Goal: Task Accomplishment & Management: Complete application form

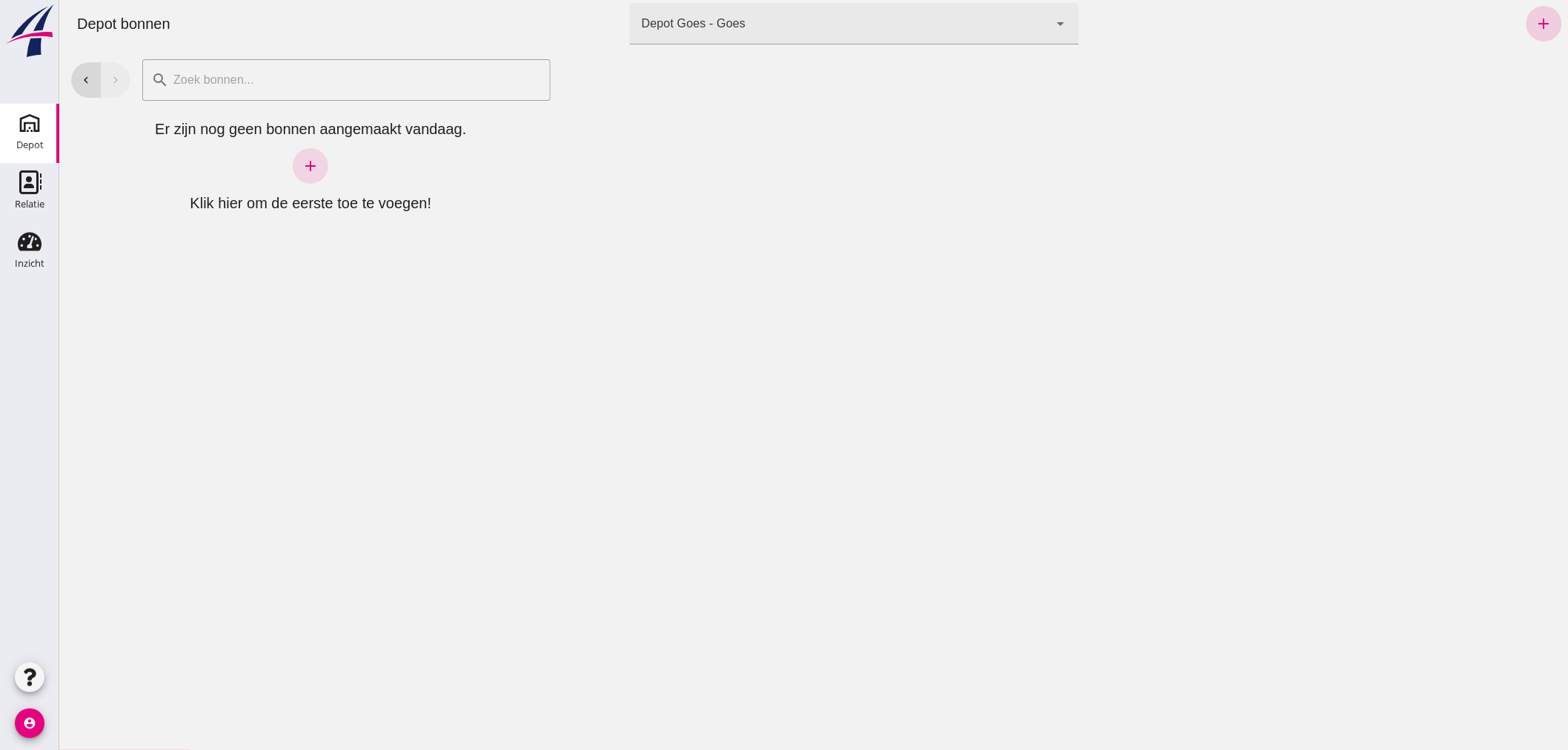
click at [1535, 19] on icon "add" at bounding box center [1544, 23] width 18 height 18
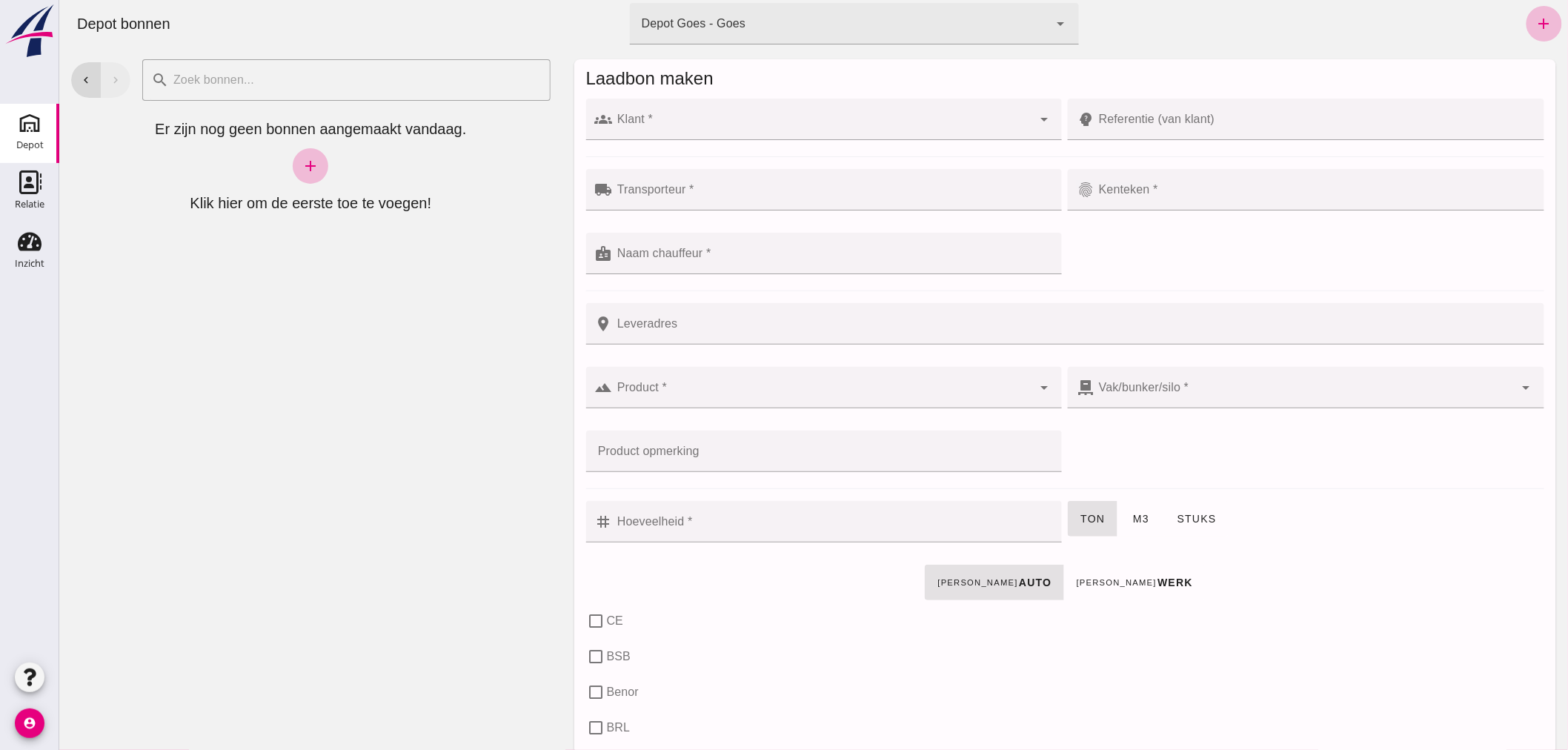
click at [786, 127] on input "Klant *" at bounding box center [822, 127] width 420 height 18
click at [1535, 23] on icon "add" at bounding box center [1544, 23] width 18 height 18
click at [848, 115] on div at bounding box center [822, 119] width 420 height 41
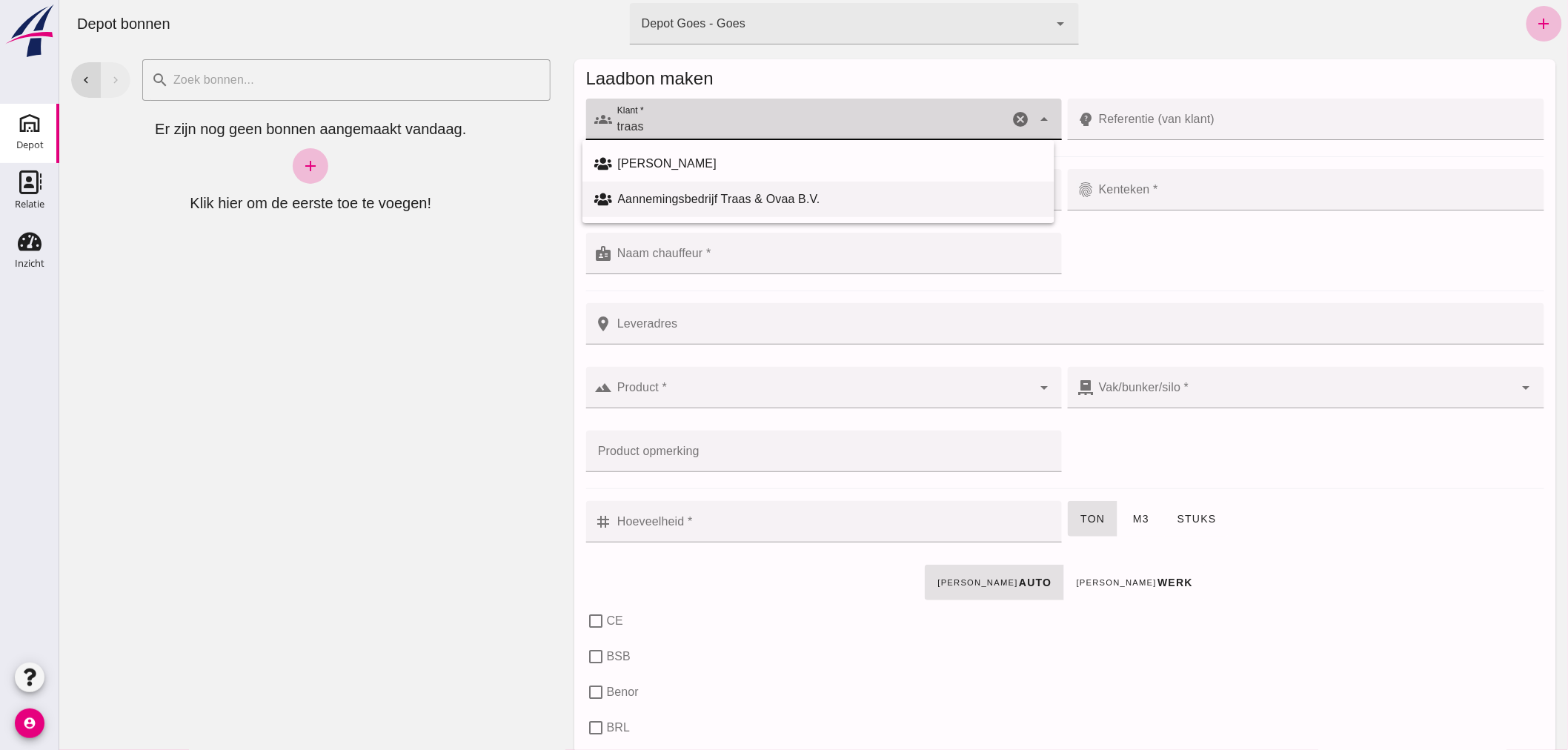
click at [765, 193] on div "Aannemingsbedrijf Traas & Ovaa B.V." at bounding box center [830, 199] width 425 height 18
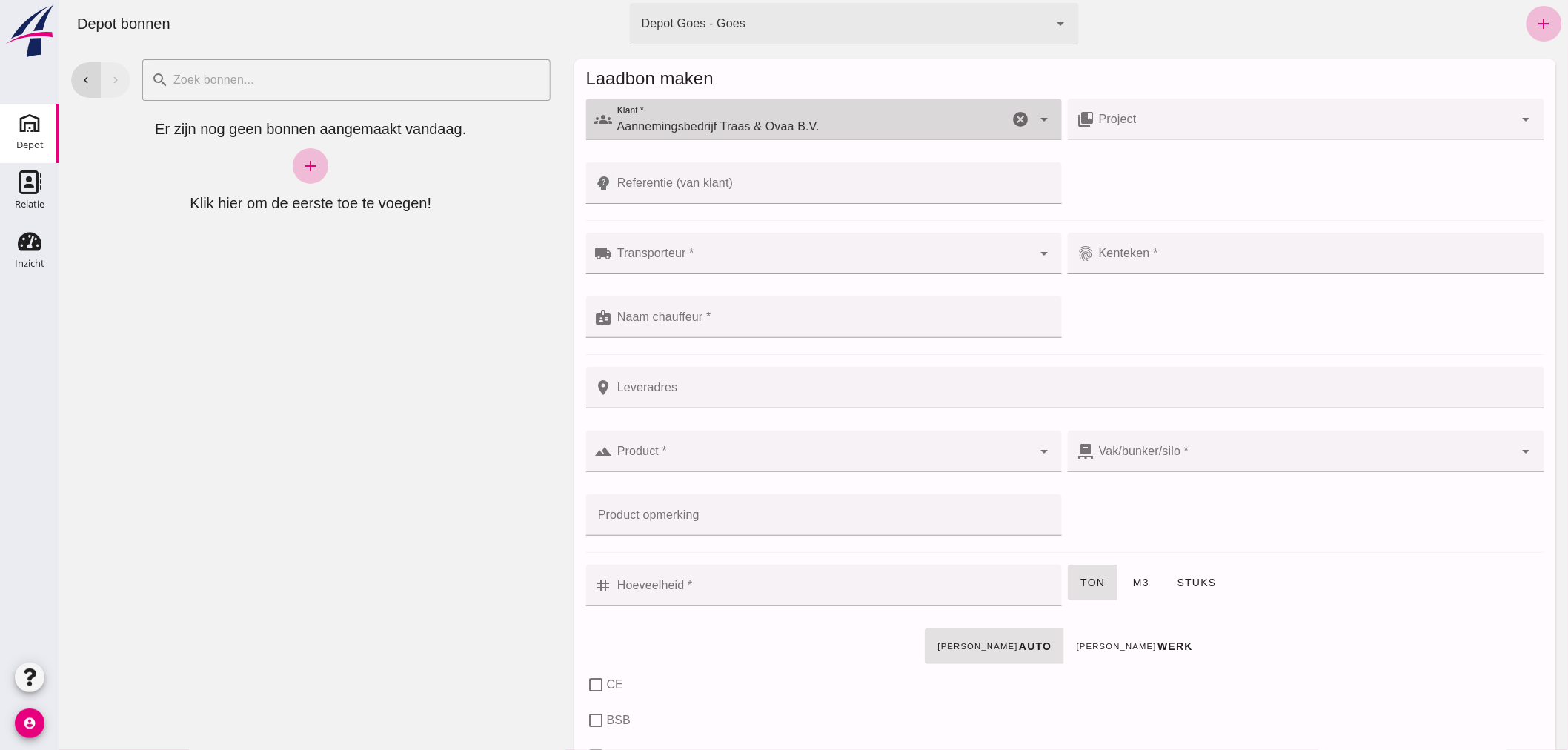
type input "Aannemingsbedrijf Traas & Ovaa B.V."
click at [734, 250] on div at bounding box center [822, 253] width 420 height 41
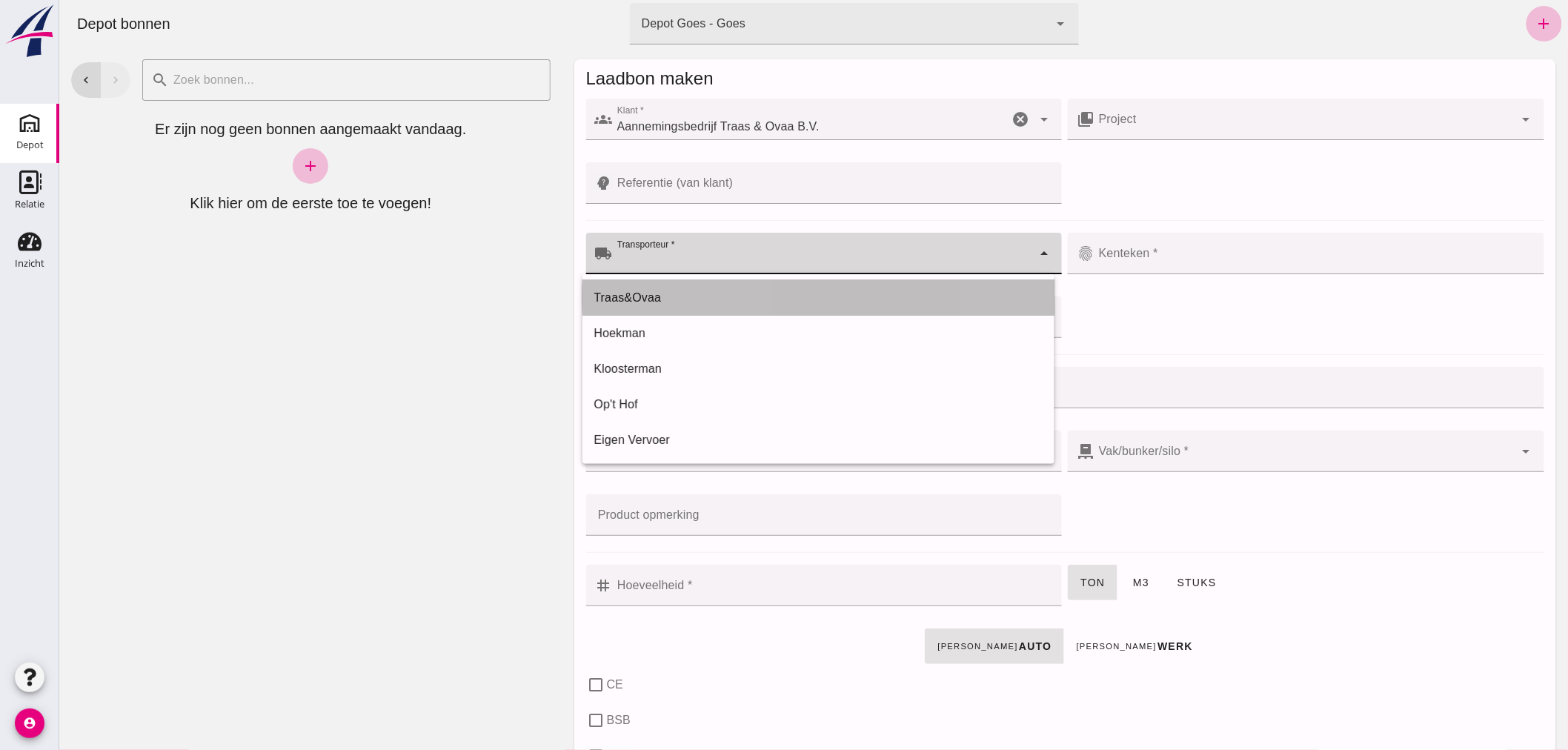
click at [700, 291] on div "Traas&Ovaa" at bounding box center [817, 297] width 448 height 18
type input "Traas&Ovaa"
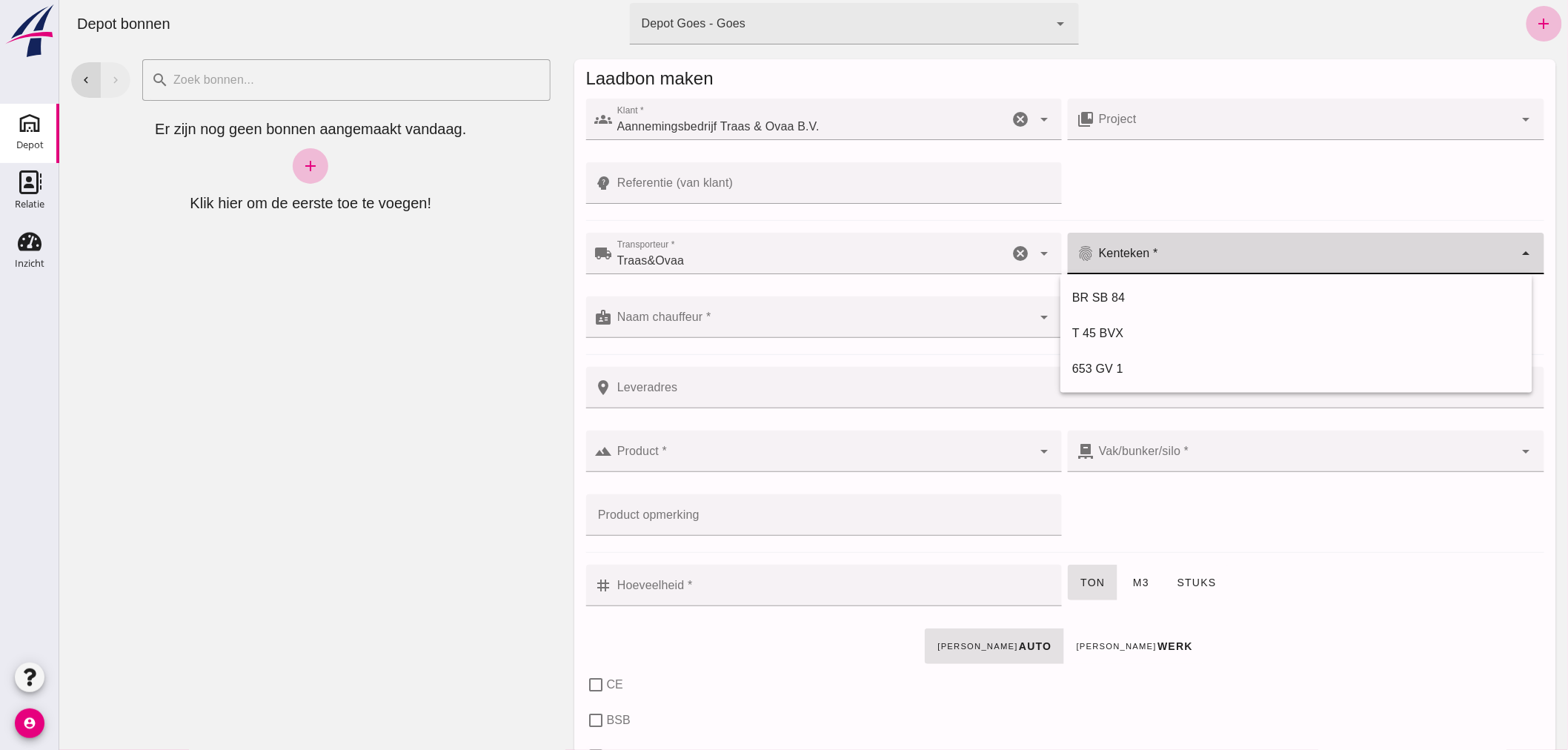
click at [1178, 250] on div at bounding box center [1304, 253] width 420 height 41
type input "V-15-GDT"
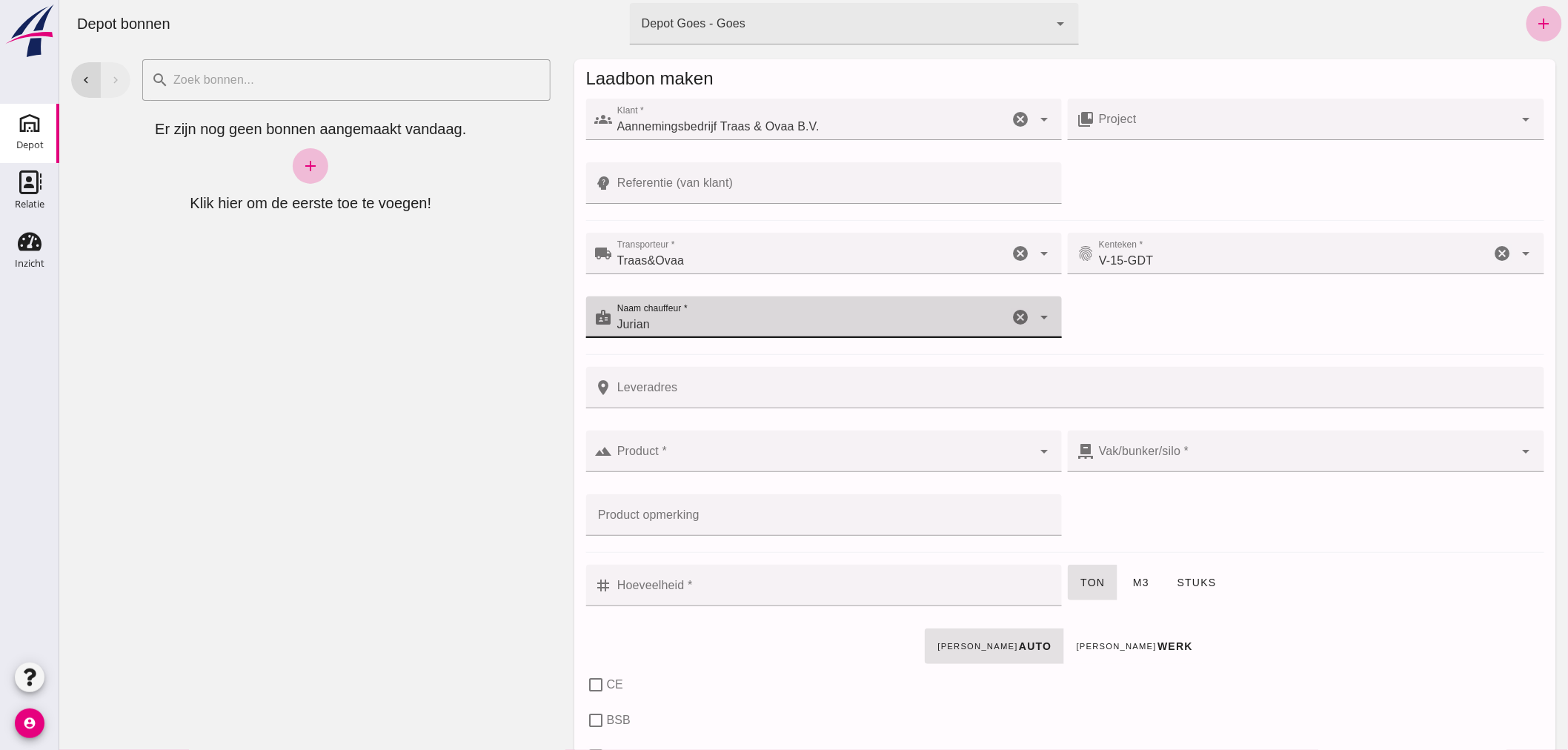
type input "Jurian"
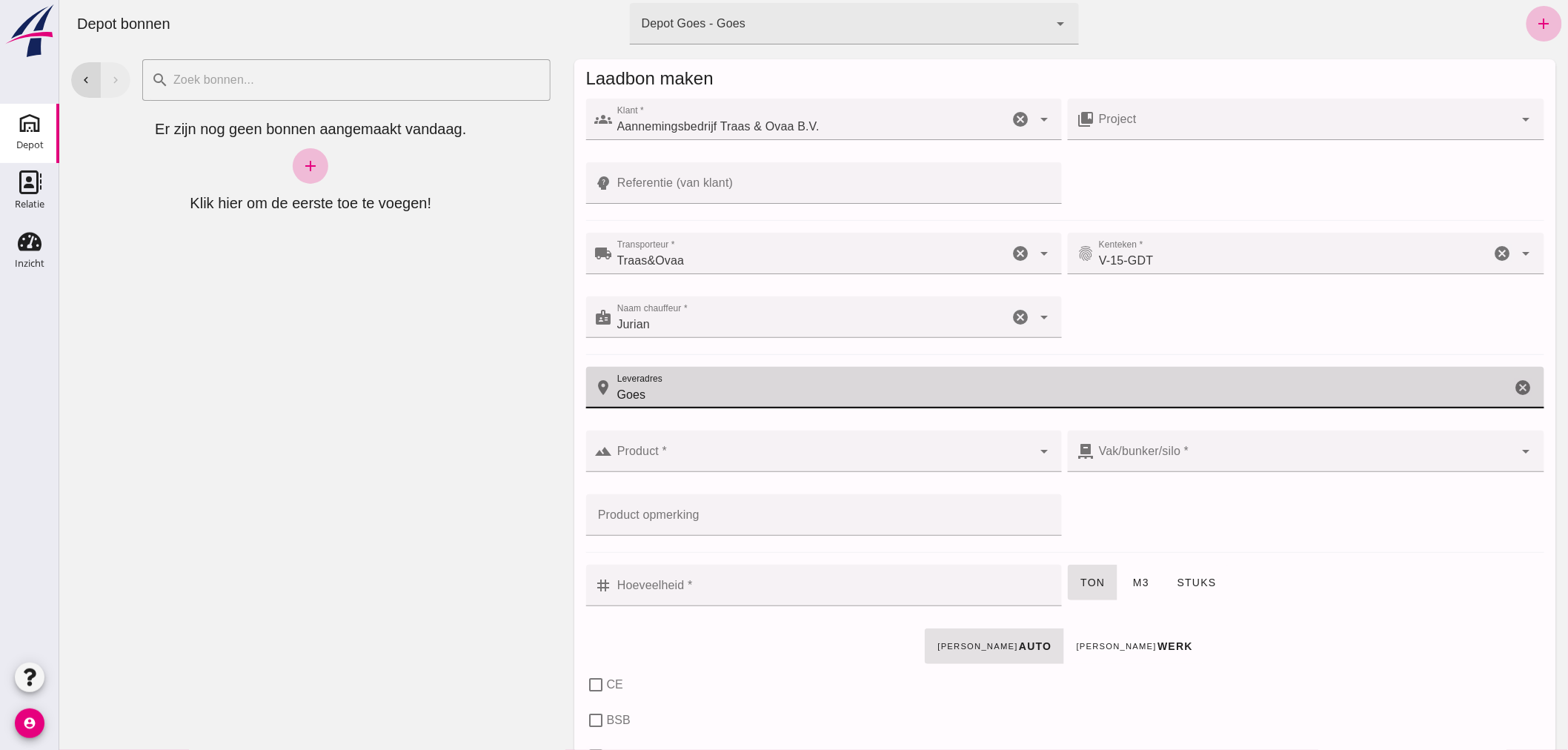
type input "Goes"
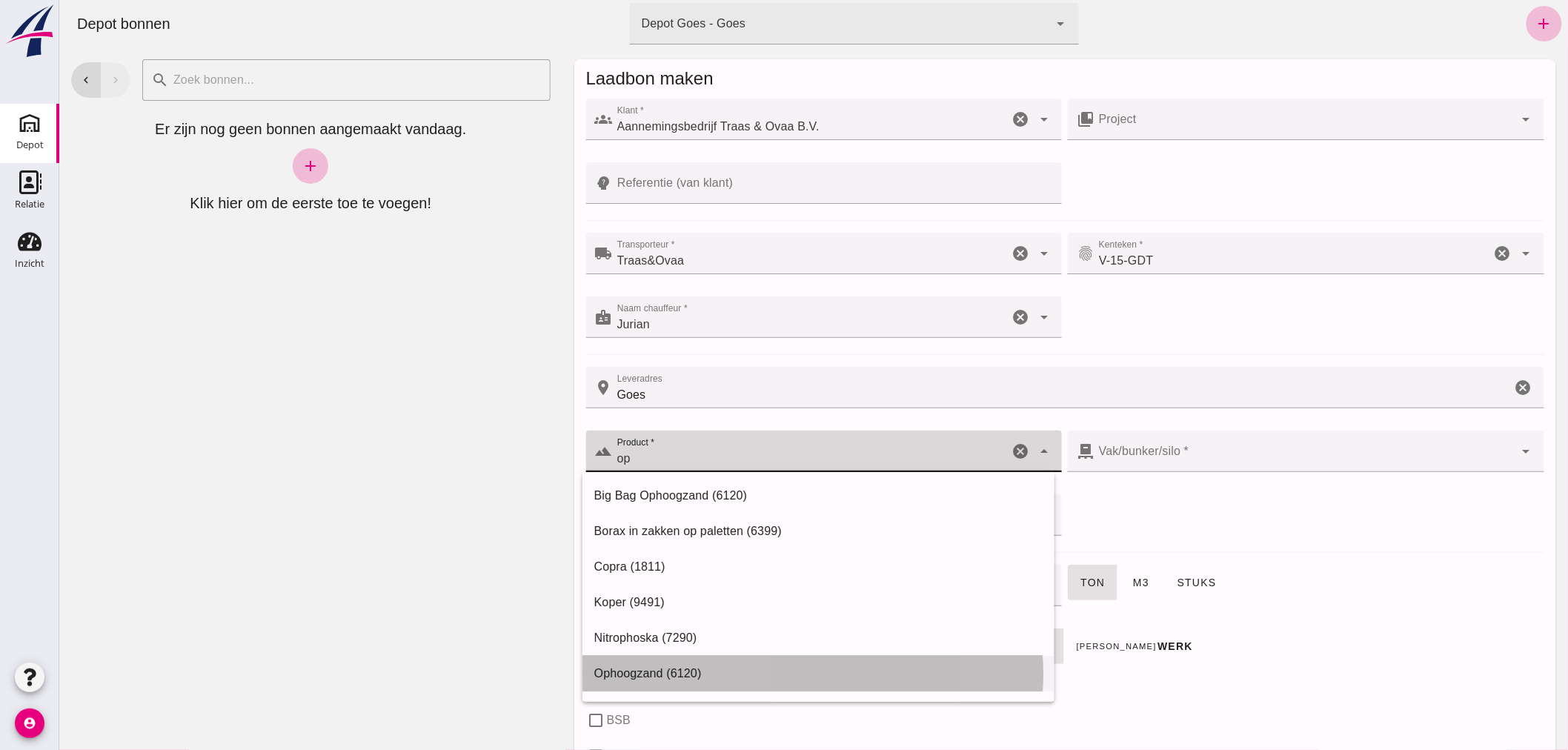
click at [692, 670] on div "Ophoogzand (6120)" at bounding box center [817, 673] width 448 height 18
type input "Ophoogzand (6120)"
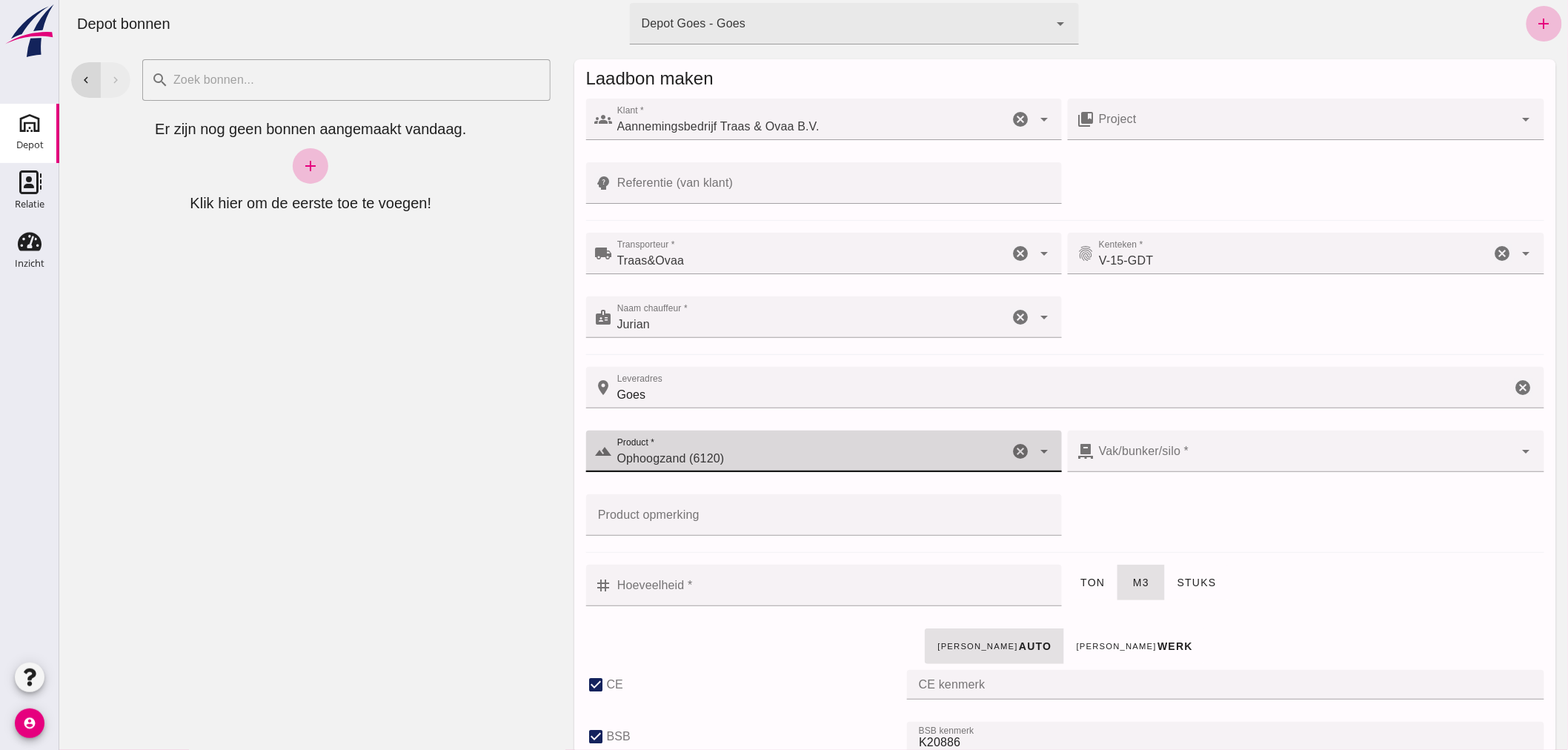
checkbox input "true"
type input "40"
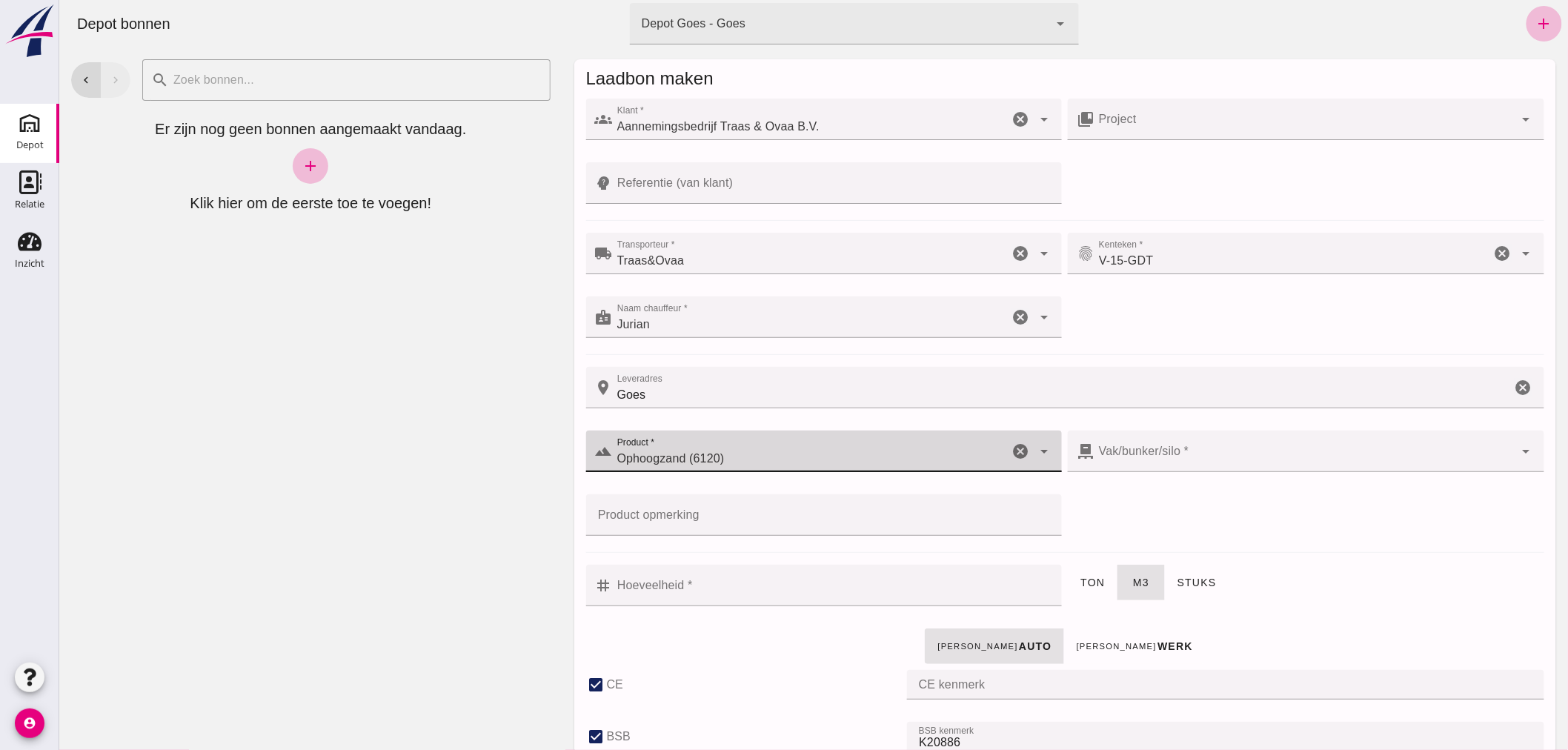
checkbox input "true"
type input "Ophoogzand (6120)"
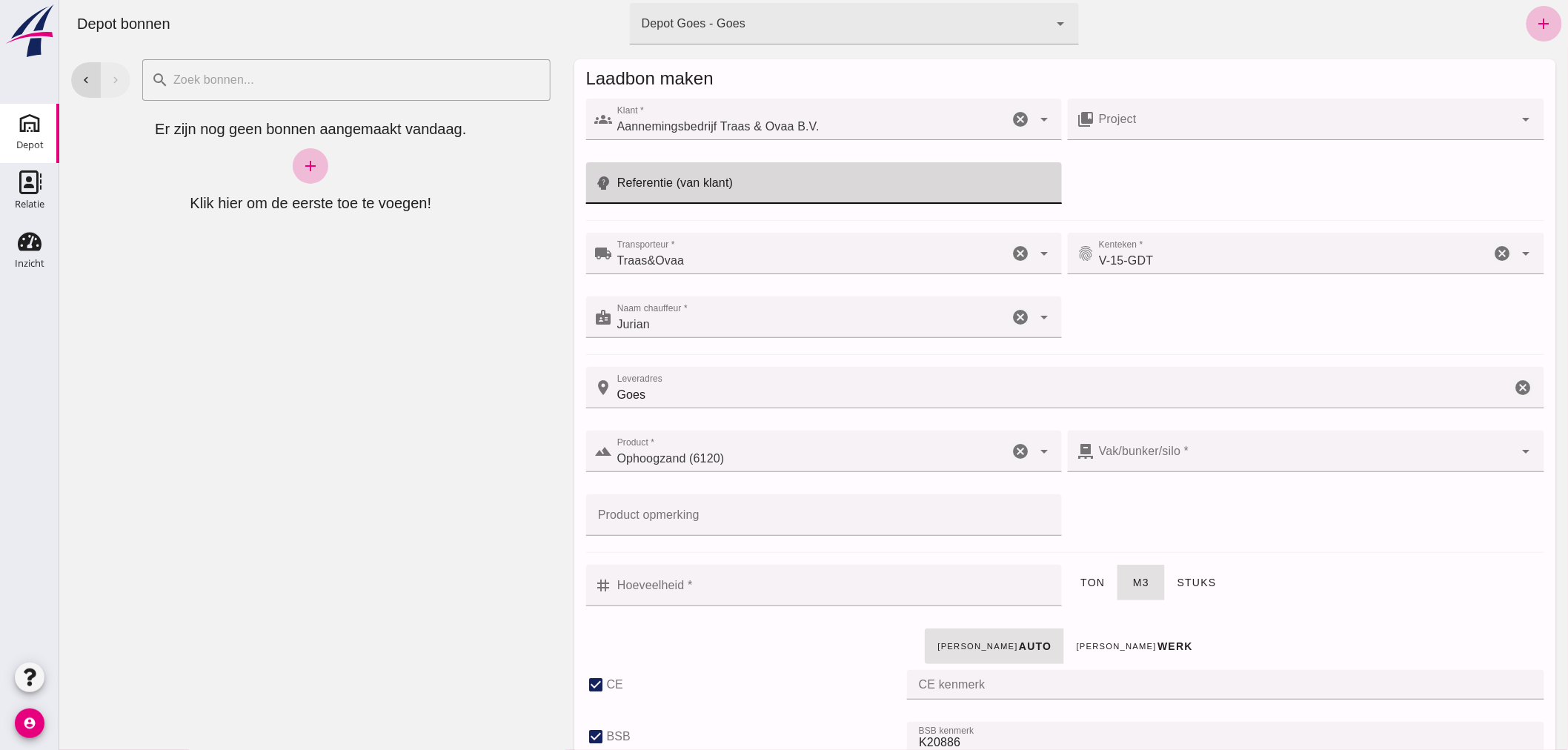
click at [746, 181] on input "Referentie (van klant)" at bounding box center [832, 183] width 441 height 41
type input "25T010"
click at [1342, 448] on div at bounding box center [1304, 451] width 420 height 41
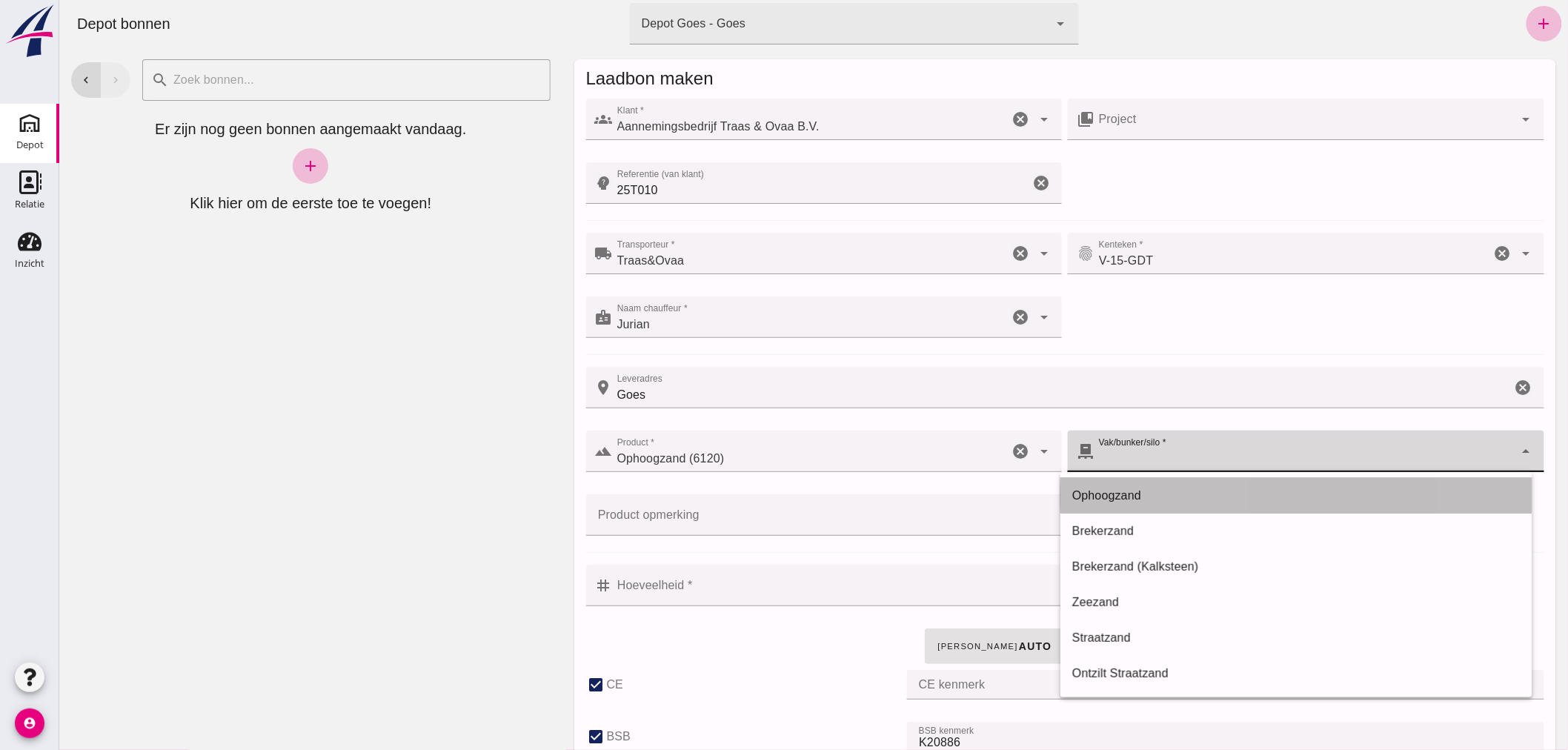
click at [1190, 489] on div "Ophoogzand" at bounding box center [1295, 496] width 448 height 18
type input "38"
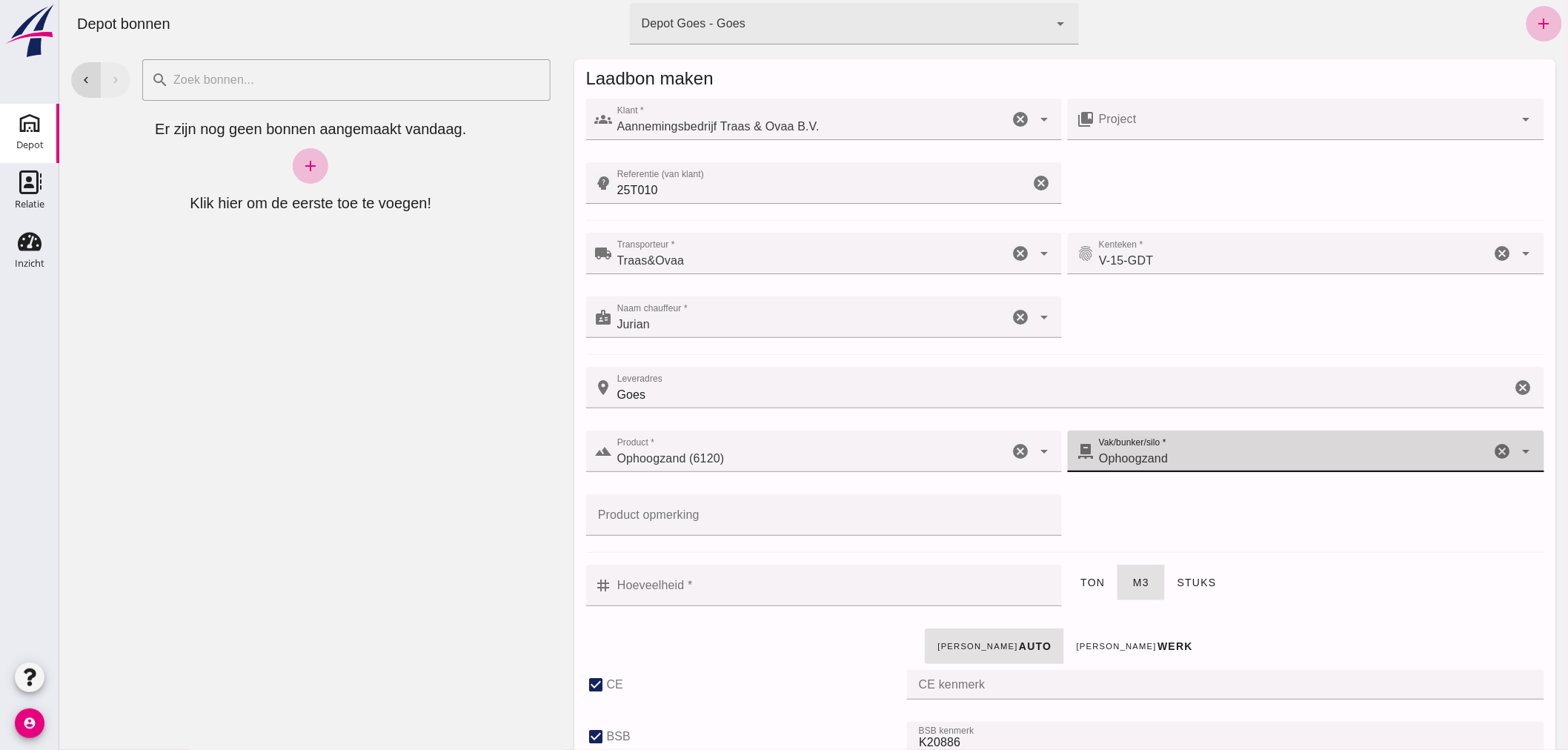
click at [848, 585] on input "Hoeveelheid *" at bounding box center [832, 585] width 441 height 41
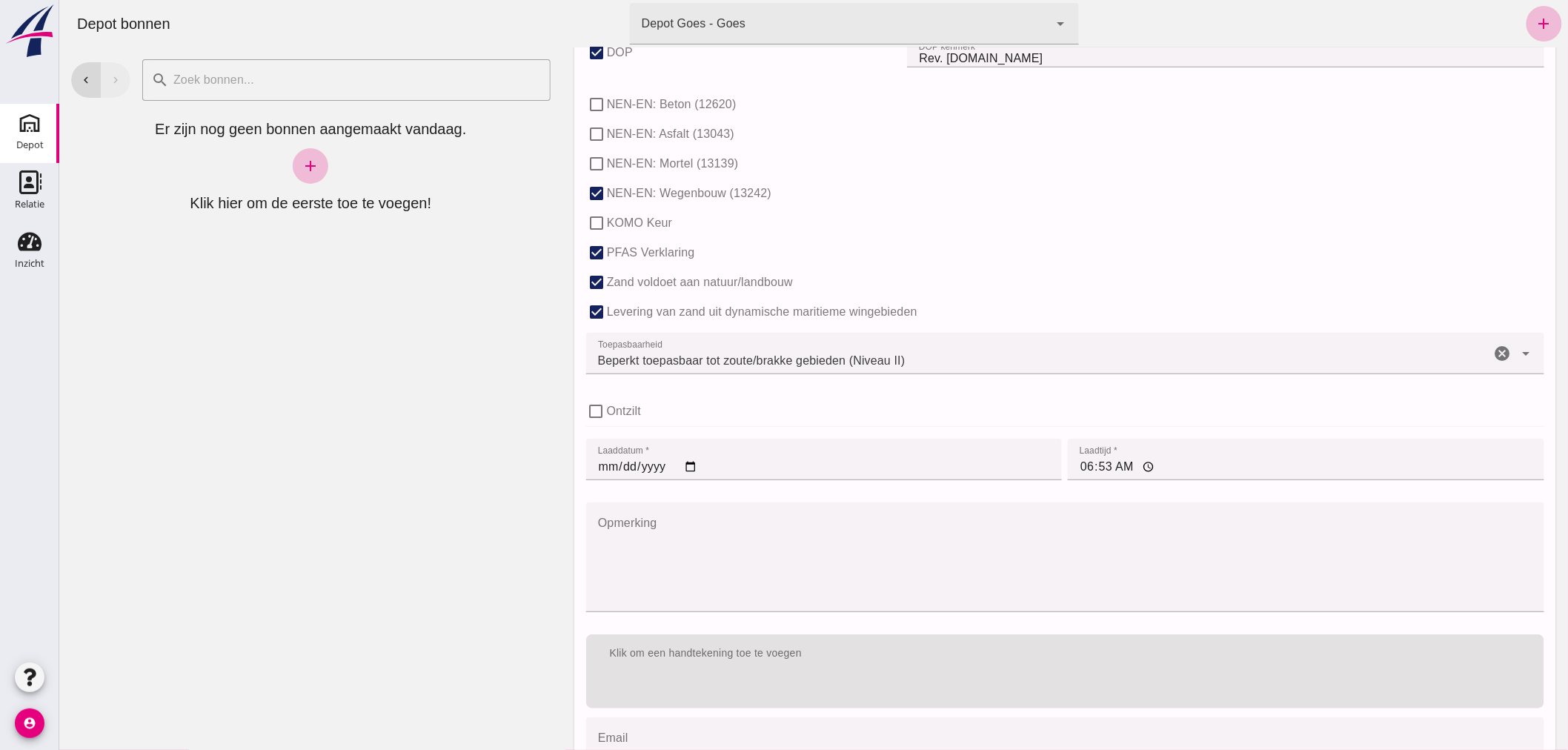
scroll to position [910, 0]
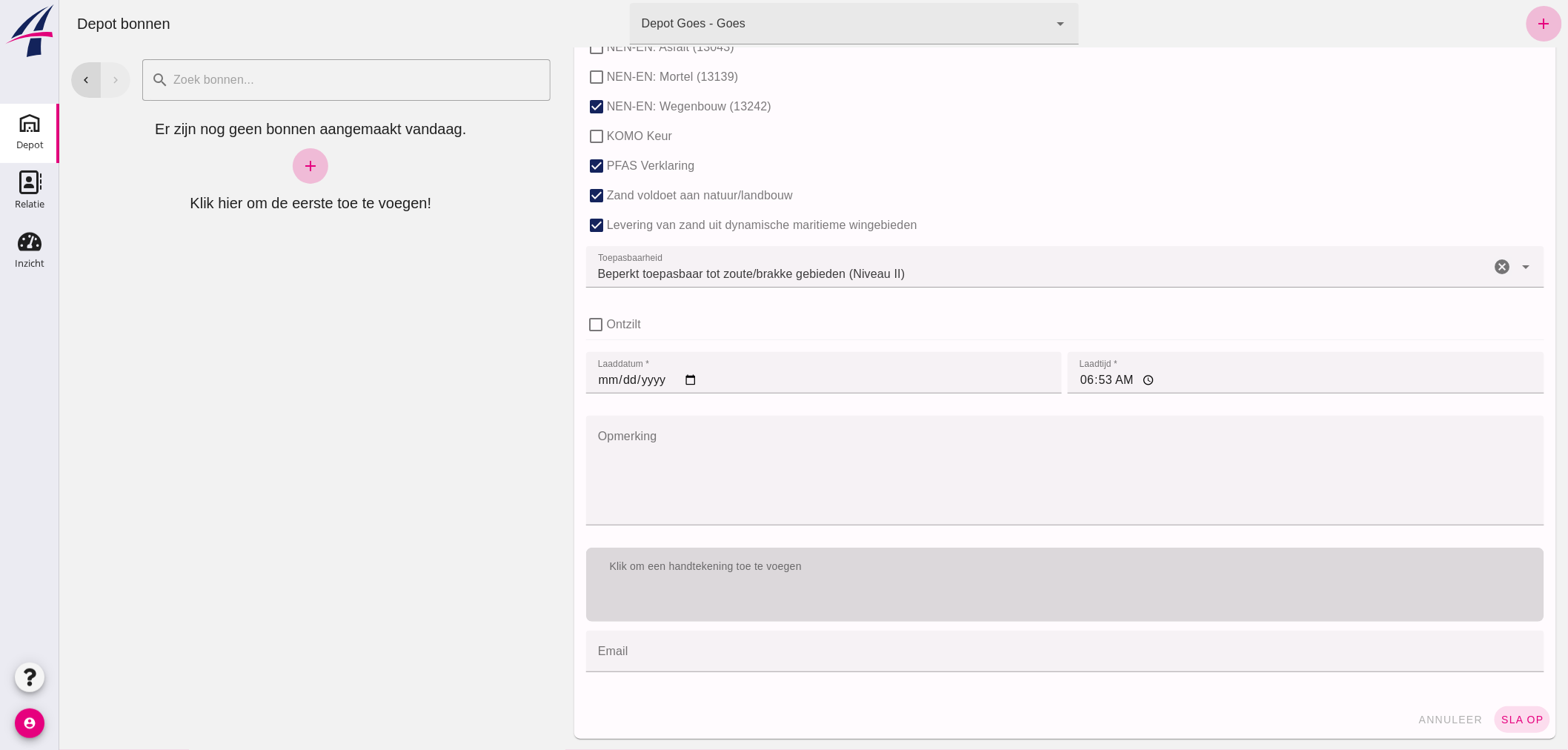
type input "0.5"
click at [1031, 576] on div "Klik om een handtekening toe te voegen" at bounding box center [1064, 566] width 958 height 39
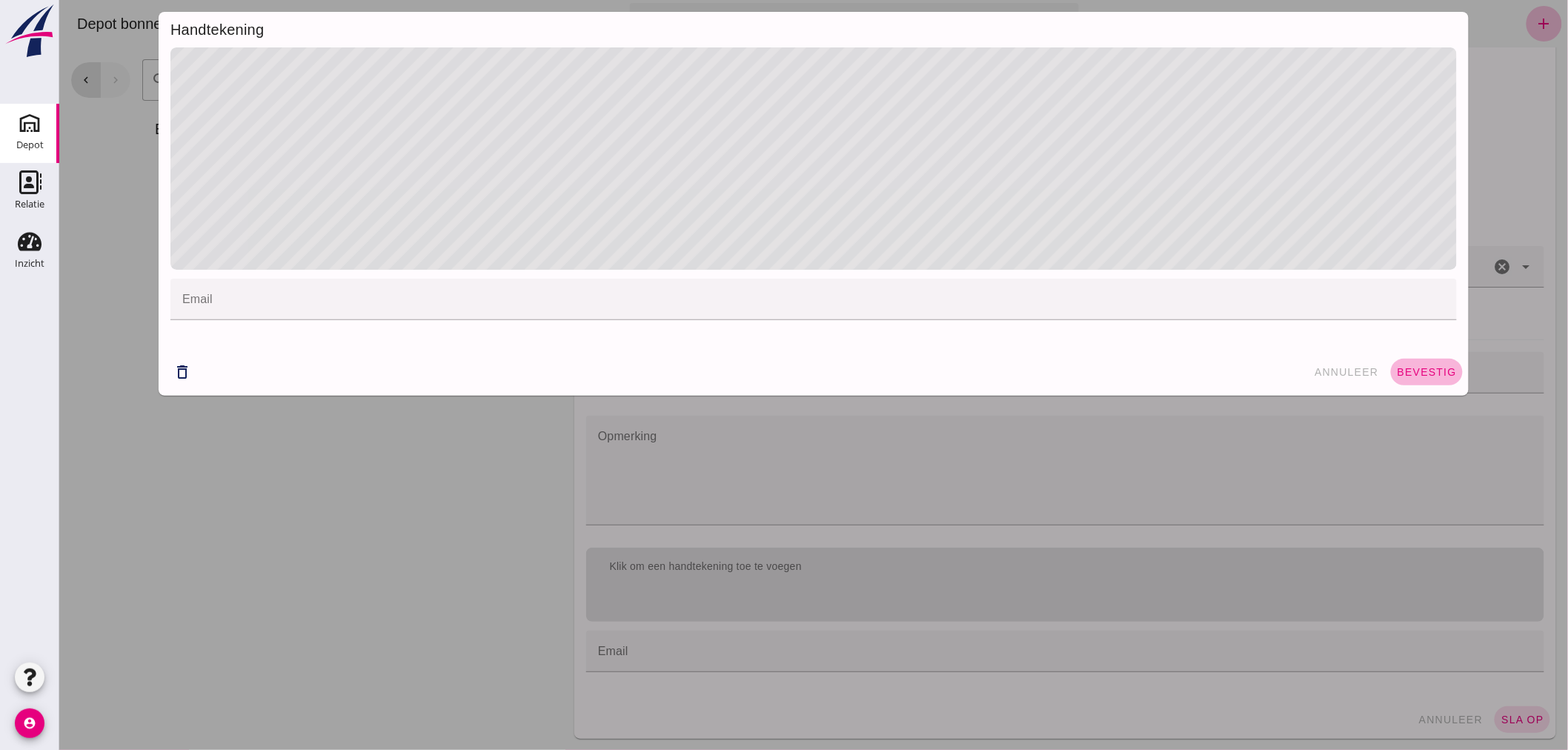
click at [1403, 366] on span "bevestig" at bounding box center [1426, 371] width 60 height 12
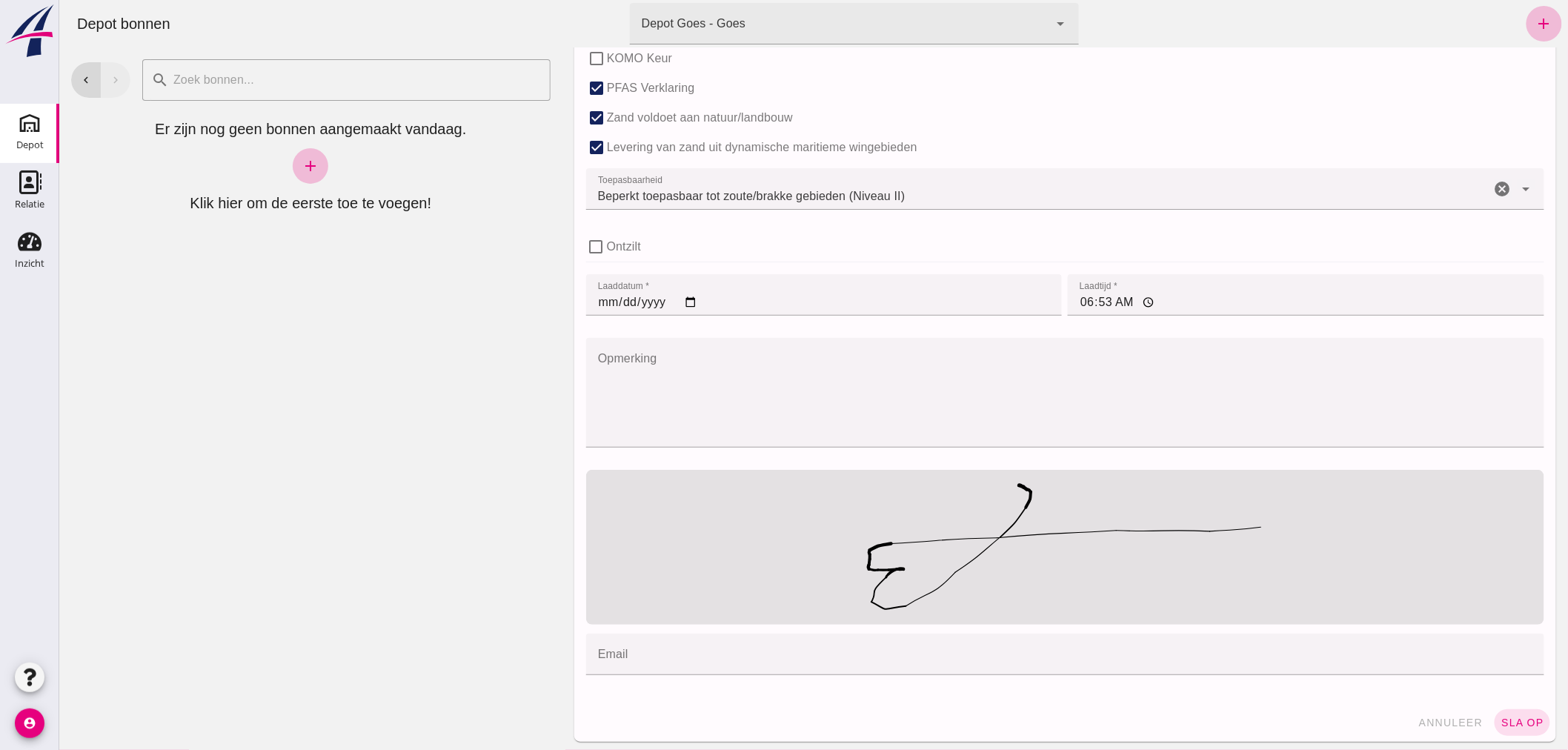
scroll to position [991, 0]
click at [1507, 715] on span "sla op" at bounding box center [1521, 718] width 43 height 12
